Goal: Book appointment/travel/reservation

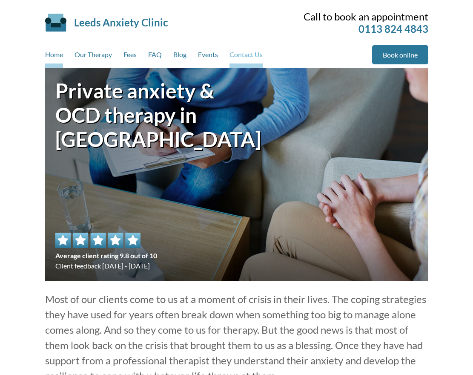
click at [239, 50] on link "Contact Us" at bounding box center [246, 56] width 33 height 23
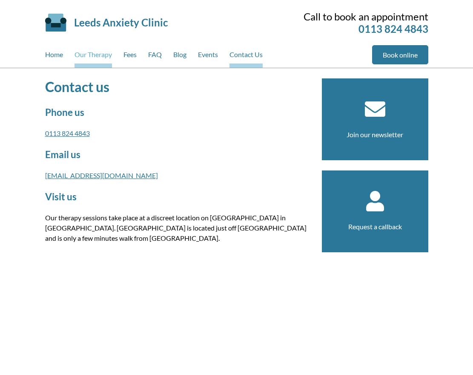
click at [87, 56] on link "Our Therapy" at bounding box center [93, 56] width 37 height 23
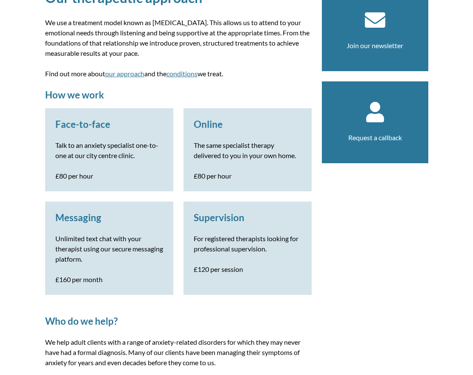
scroll to position [86, 0]
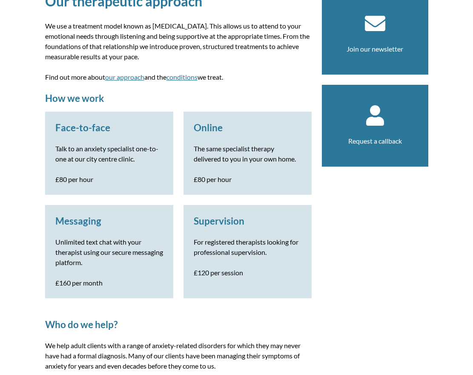
click at [130, 76] on link "our approach" at bounding box center [124, 77] width 39 height 8
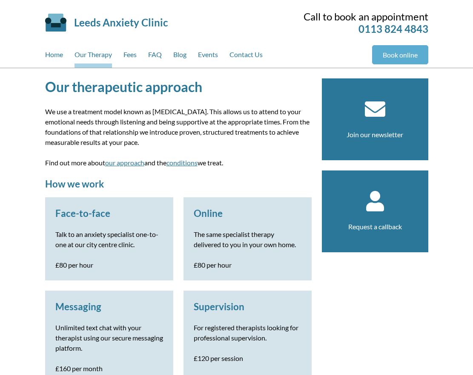
click at [409, 57] on link "Book online" at bounding box center [400, 54] width 56 height 19
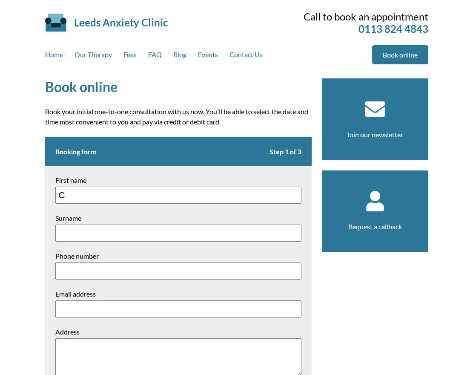
type input "Callum"
type input "[PERSON_NAME]"
type input "[EMAIL_ADDRESS][DOMAIN_NAME]"
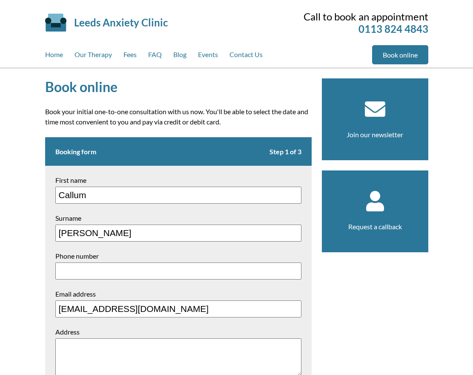
type textarea "[STREET_ADDRESS]"
type input "LS28 8AH"
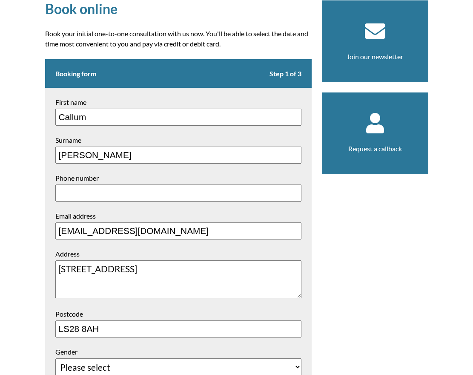
click at [102, 189] on input "Phone number" at bounding box center [178, 193] width 246 height 17
type input "07563362338"
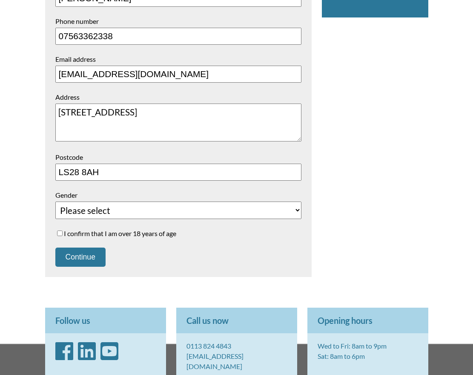
scroll to position [236, 0]
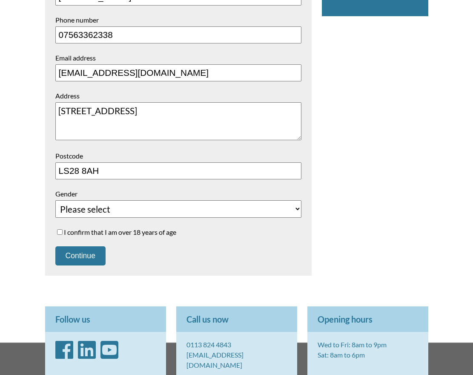
click at [97, 205] on select "Please select [DEMOGRAPHIC_DATA] [DEMOGRAPHIC_DATA] Unspecified Prefer not to s…" at bounding box center [178, 208] width 246 height 17
select select "[DEMOGRAPHIC_DATA]"
click at [55, 200] on select "Please select [DEMOGRAPHIC_DATA] [DEMOGRAPHIC_DATA] Unspecified Prefer not to s…" at bounding box center [178, 208] width 246 height 17
click at [68, 231] on label "I confirm that I am over 18 years of age" at bounding box center [178, 232] width 246 height 8
click at [63, 231] on input "I confirm that I am over 18 years of age" at bounding box center [60, 232] width 6 height 6
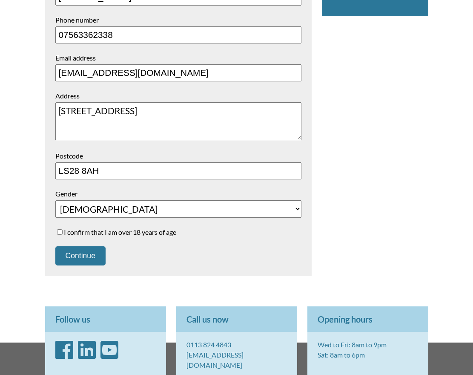
checkbox input "true"
click at [67, 257] on button "Continue" at bounding box center [80, 255] width 50 height 19
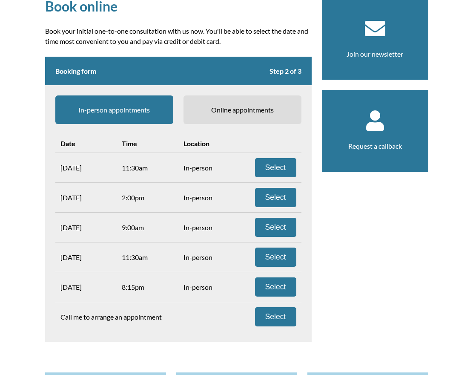
scroll to position [95, 0]
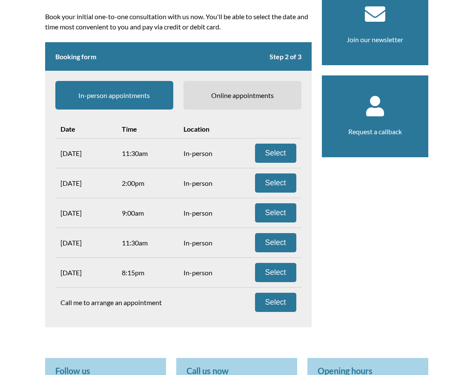
click at [212, 101] on span "Online appointments" at bounding box center [243, 95] width 118 height 29
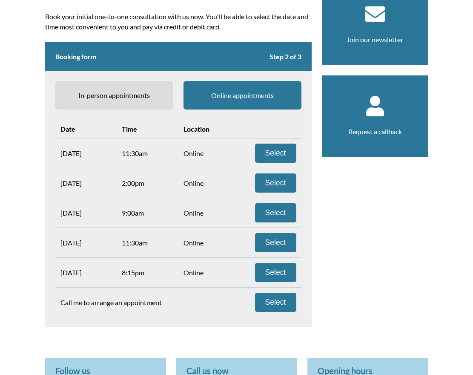
click at [136, 96] on span "In-person appointments" at bounding box center [114, 95] width 118 height 29
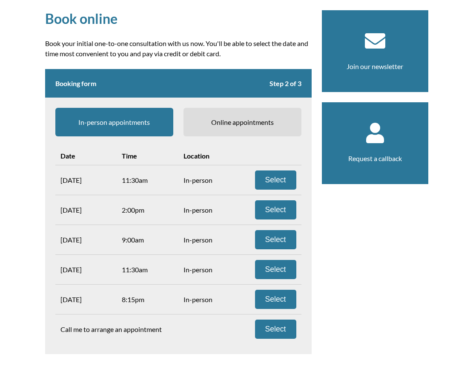
scroll to position [71, 0]
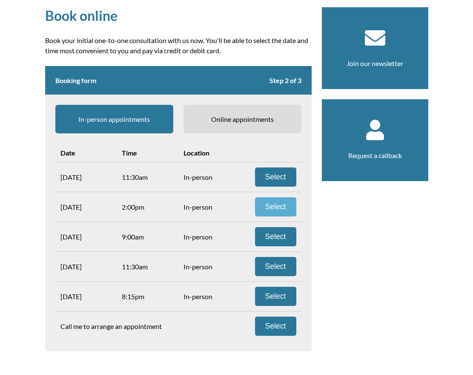
click at [276, 209] on button "Select" at bounding box center [275, 206] width 41 height 19
